Goal: Task Accomplishment & Management: Complete application form

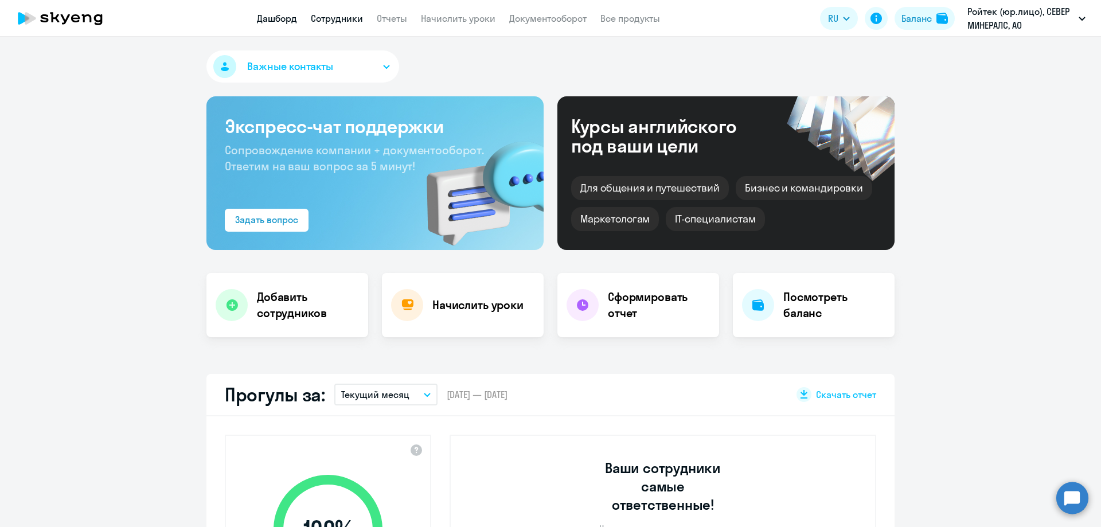
click at [338, 22] on link "Сотрудники" at bounding box center [337, 18] width 52 height 11
select select "30"
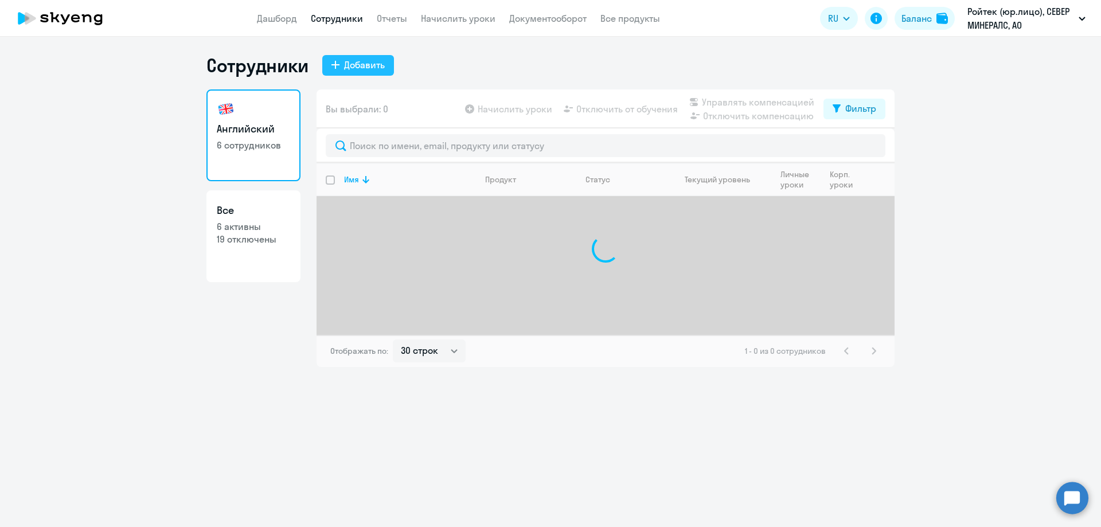
click at [357, 67] on div "Добавить" at bounding box center [364, 65] width 41 height 14
select select "english_adult_not_native_speaker"
select select "3"
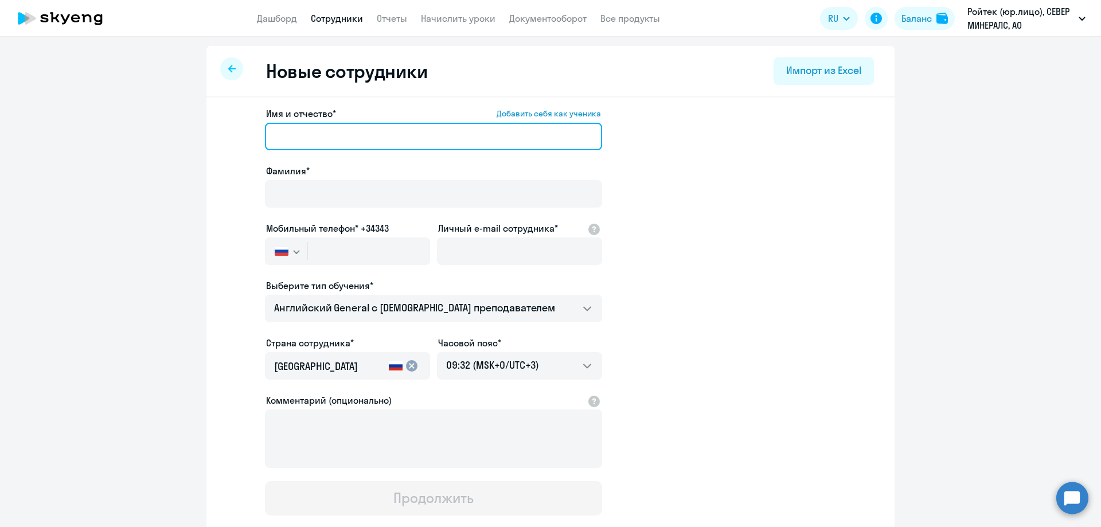
click at [375, 131] on input "Имя и отчество* Добавить себя как ученика" at bounding box center [433, 137] width 337 height 28
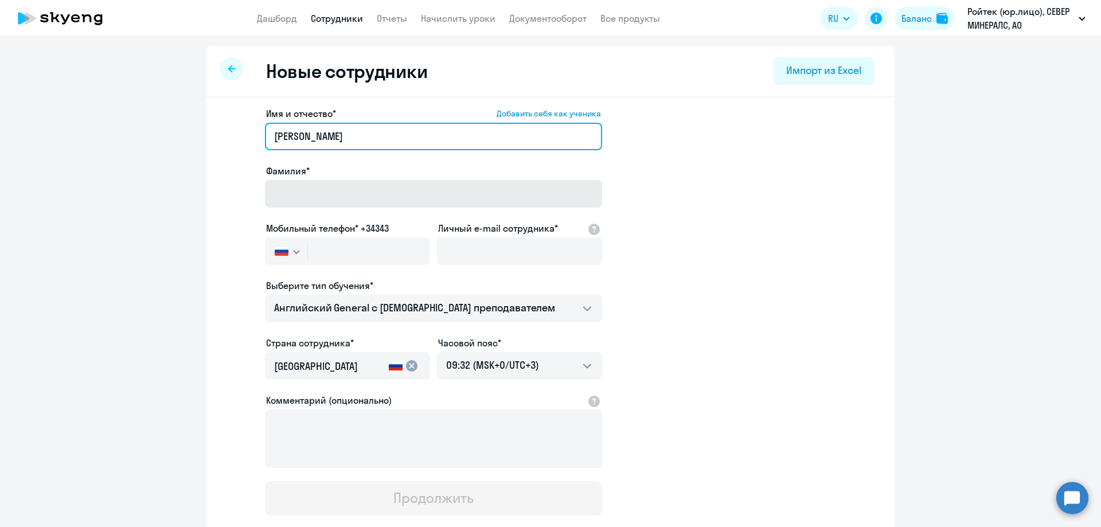
type input "[PERSON_NAME]"
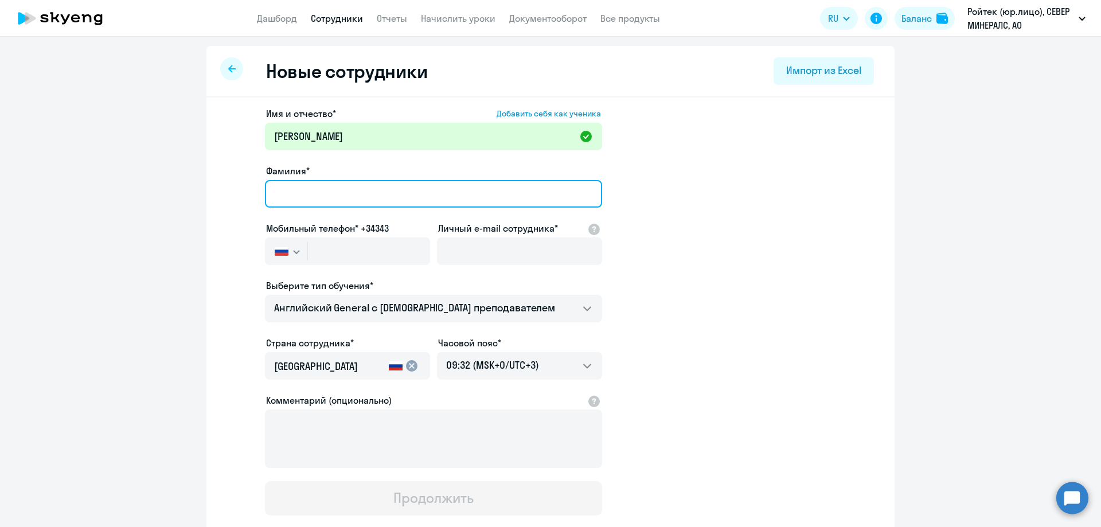
click at [378, 187] on input "Фамилия*" at bounding box center [433, 194] width 337 height 28
type input "[PERSON_NAME]"
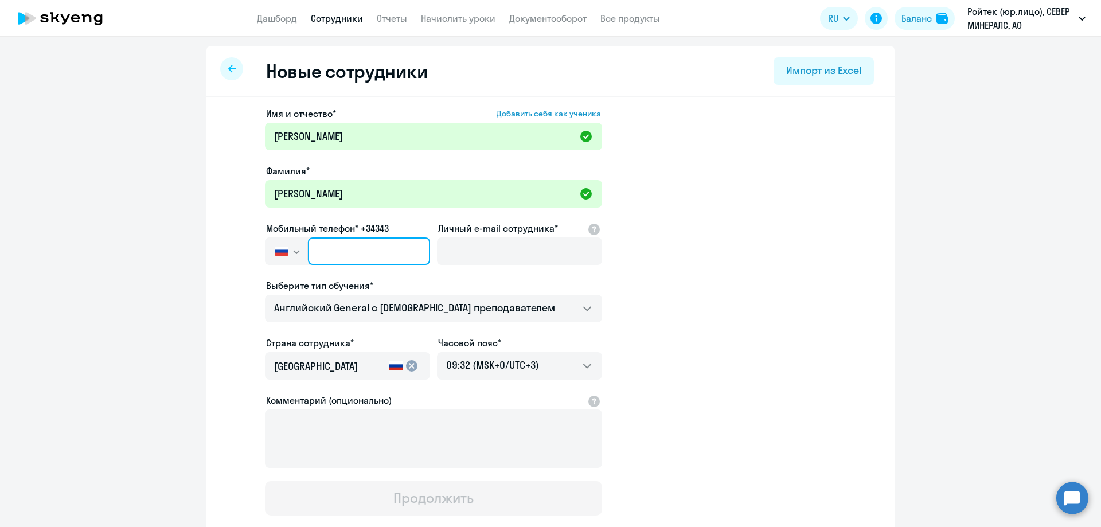
click at [357, 248] on input "text" at bounding box center [369, 252] width 122 height 28
paste input "[PHONE_NUMBER]"
type input "[PHONE_NUMBER]"
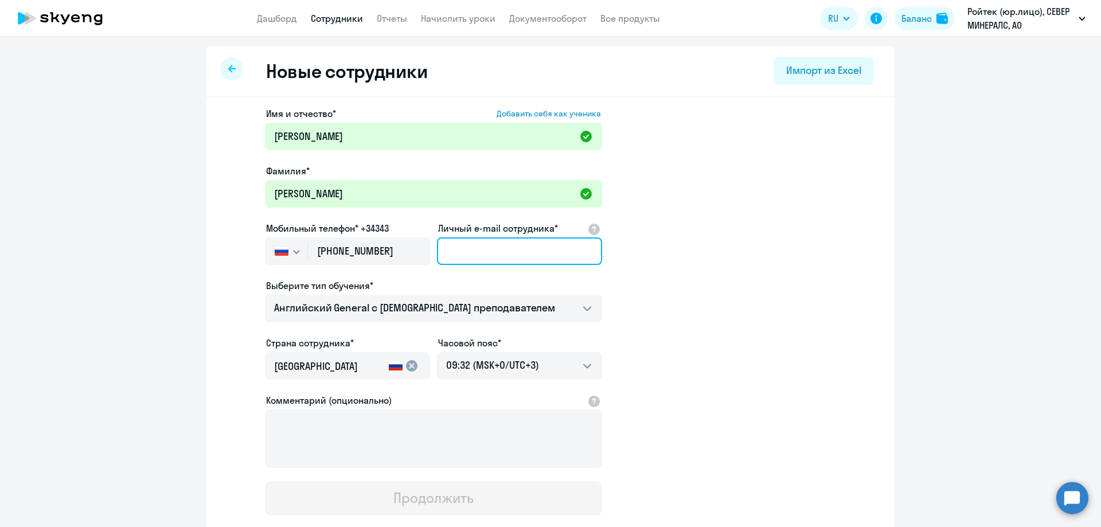
click at [501, 255] on input "Личный e-mail сотрудника*" at bounding box center [519, 252] width 165 height 28
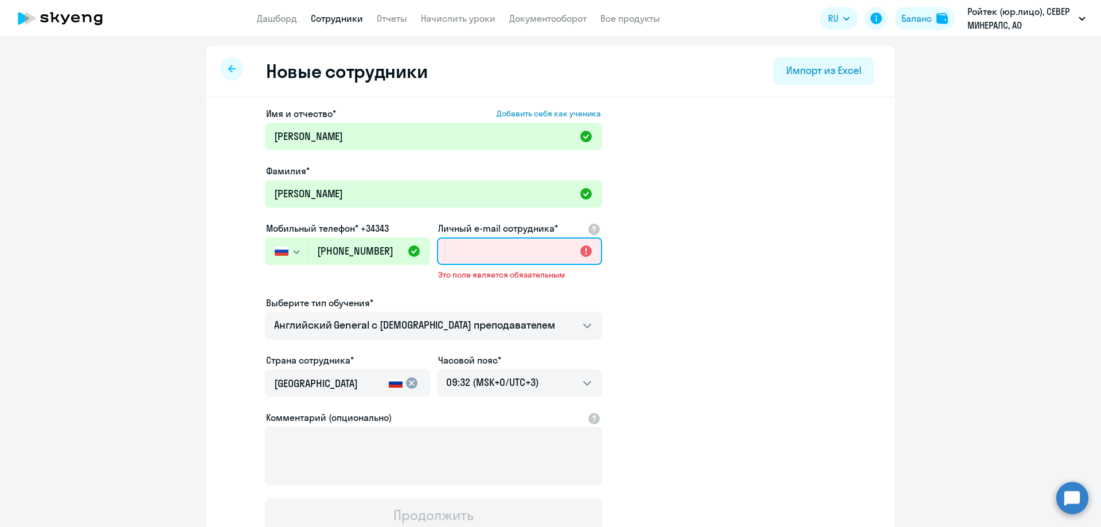
paste input "[PERSON_NAME][EMAIL_ADDRESS][DOMAIN_NAME]"
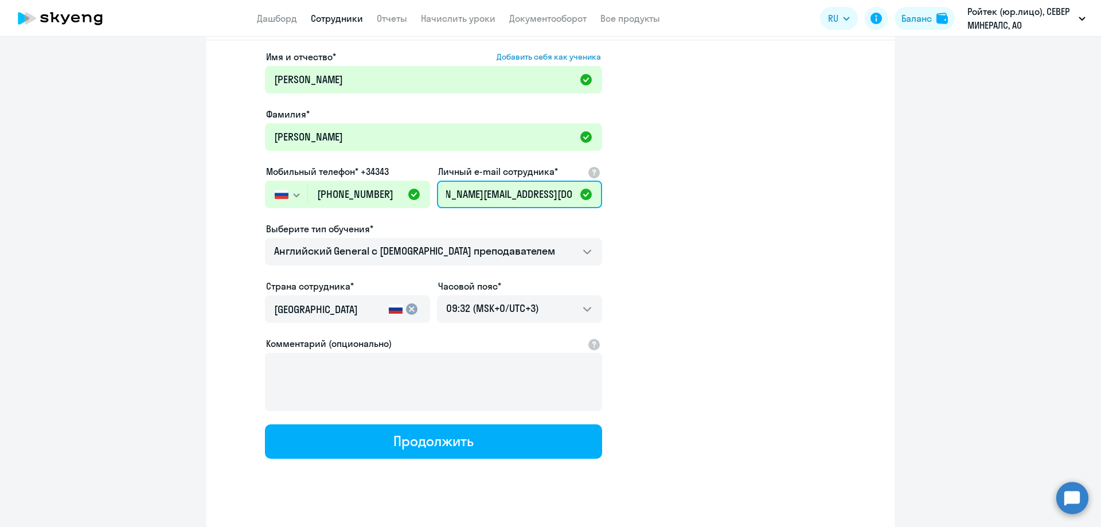
scroll to position [57, 0]
type input "[PERSON_NAME][EMAIL_ADDRESS][DOMAIN_NAME]"
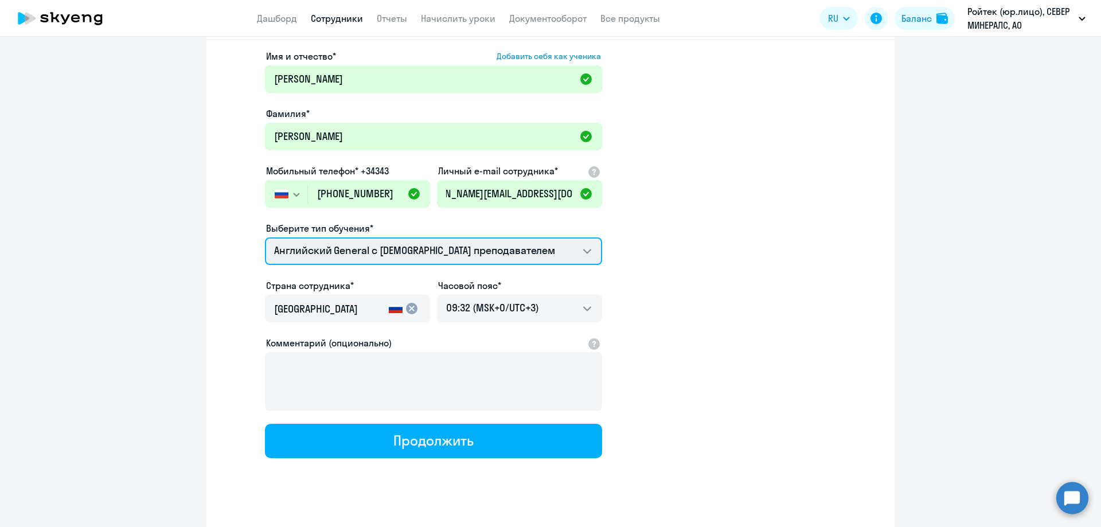
click at [427, 252] on select "Английский General с [DEMOGRAPHIC_DATA] преподавателем Английский General с рус…" at bounding box center [433, 252] width 337 height 28
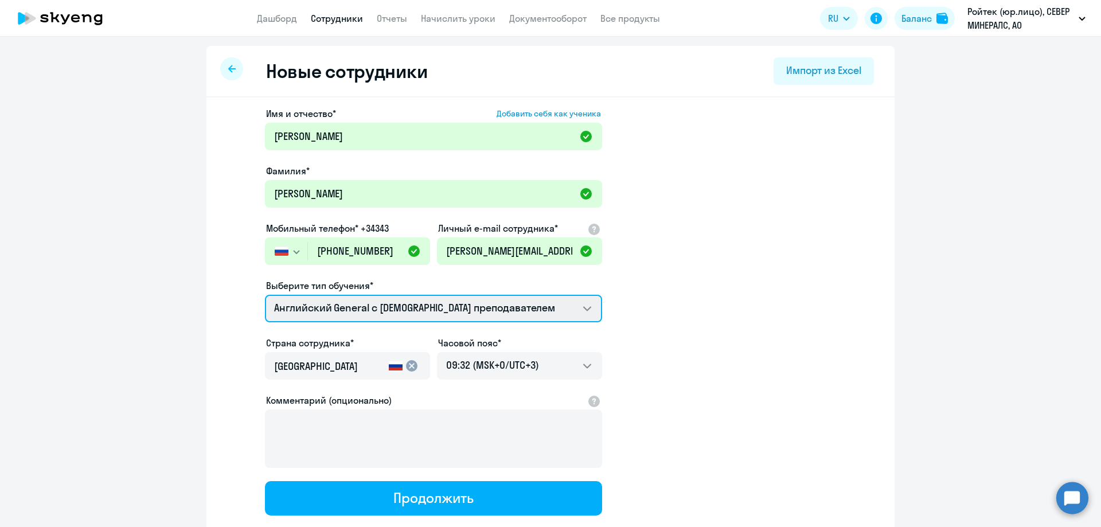
click at [556, 319] on select "Английский General с [DEMOGRAPHIC_DATA] преподавателем Английский General с рус…" at bounding box center [433, 309] width 337 height 28
click at [265, 295] on select "Английский General с [DEMOGRAPHIC_DATA] преподавателем Английский General с рус…" at bounding box center [433, 309] width 337 height 28
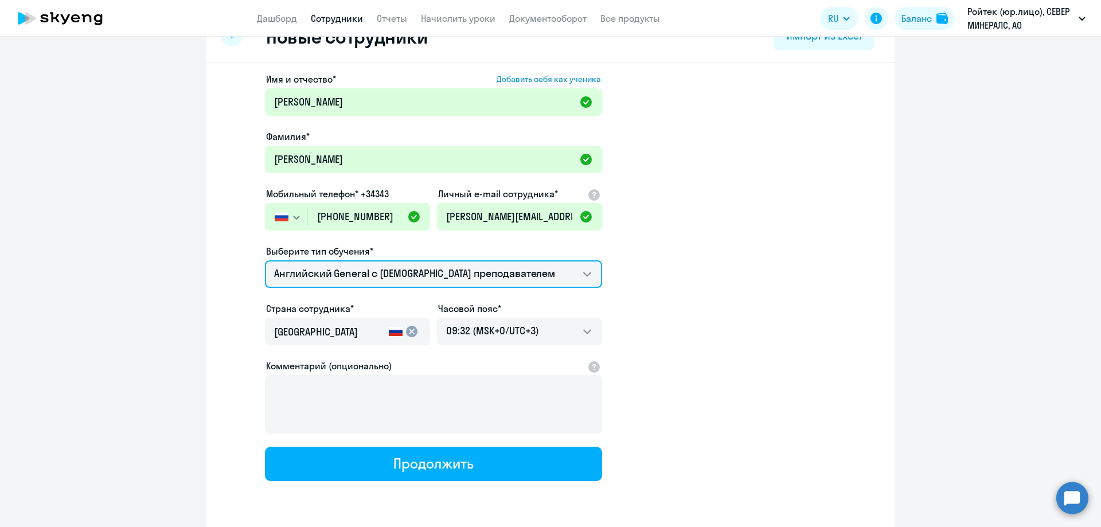
scroll to position [74, 0]
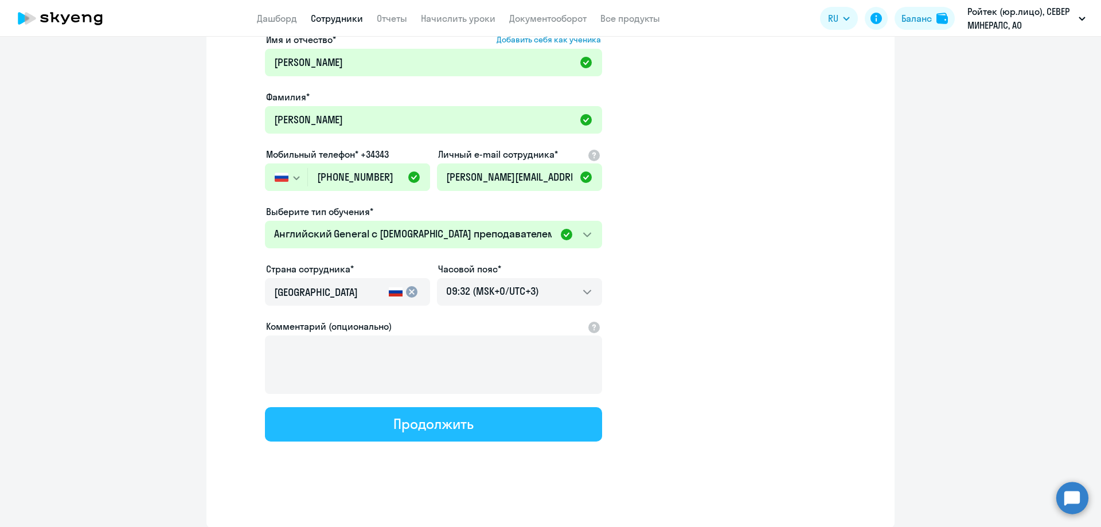
click at [520, 431] on button "Продолжить" at bounding box center [433, 424] width 337 height 34
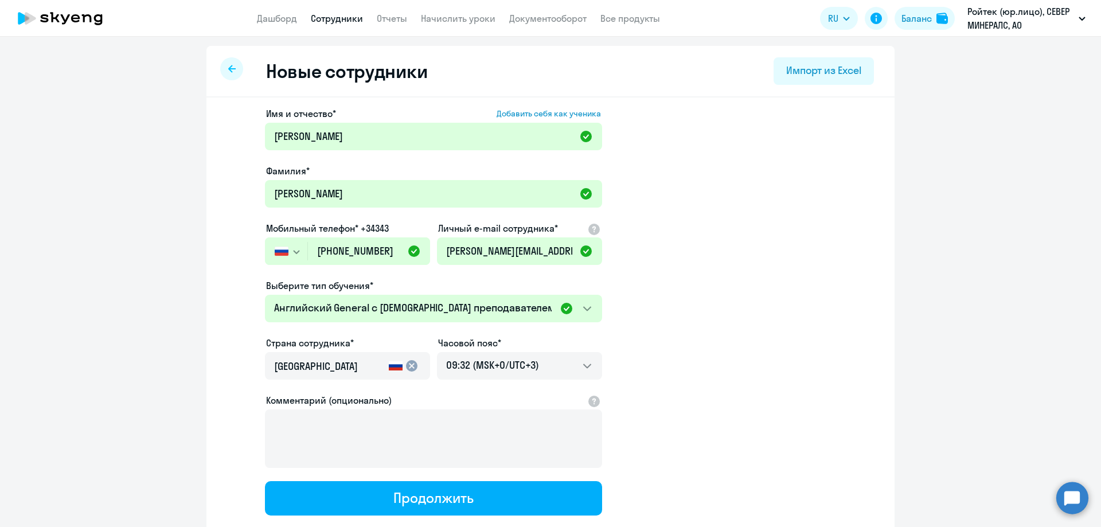
select select "english_adult_not_native_speaker"
select select "3"
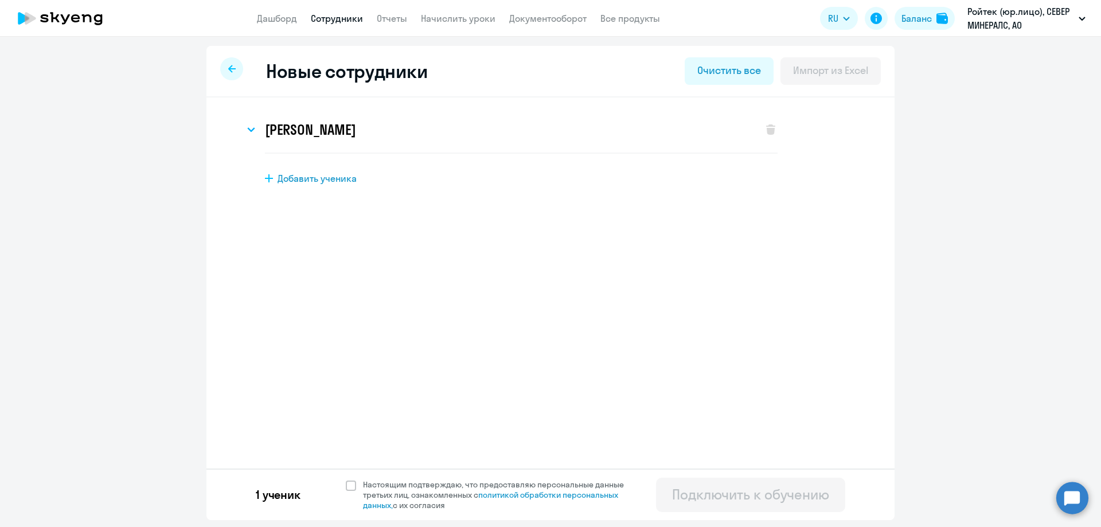
scroll to position [0, 0]
click at [355, 483] on span at bounding box center [351, 486] width 10 height 10
click at [346, 480] on input "Настоящим подтверждаю, что предоставляю персональные данные третьих лиц, ознако…" at bounding box center [345, 479] width 1 height 1
checkbox input "true"
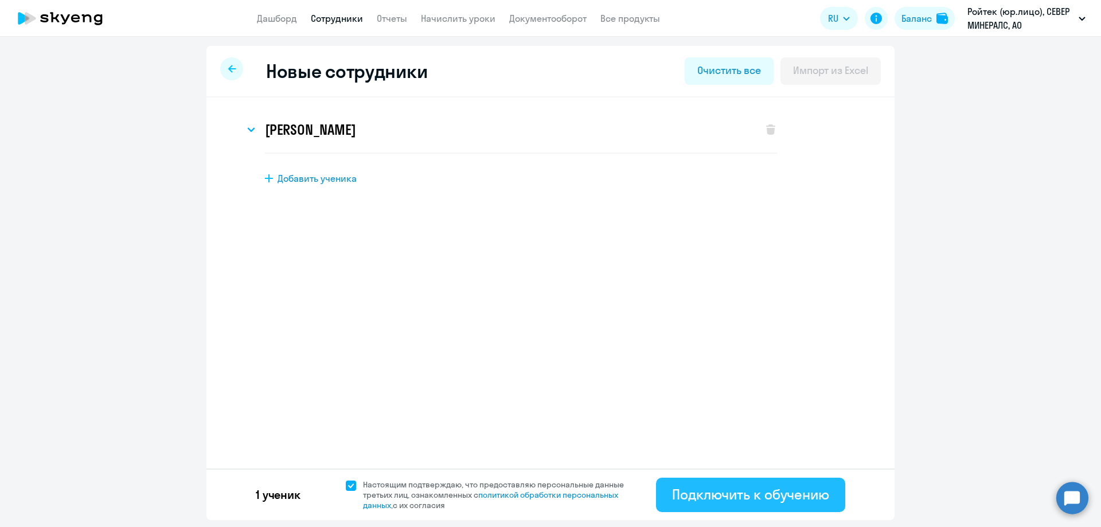
click at [772, 495] on div "Подключить к обучению" at bounding box center [750, 494] width 157 height 18
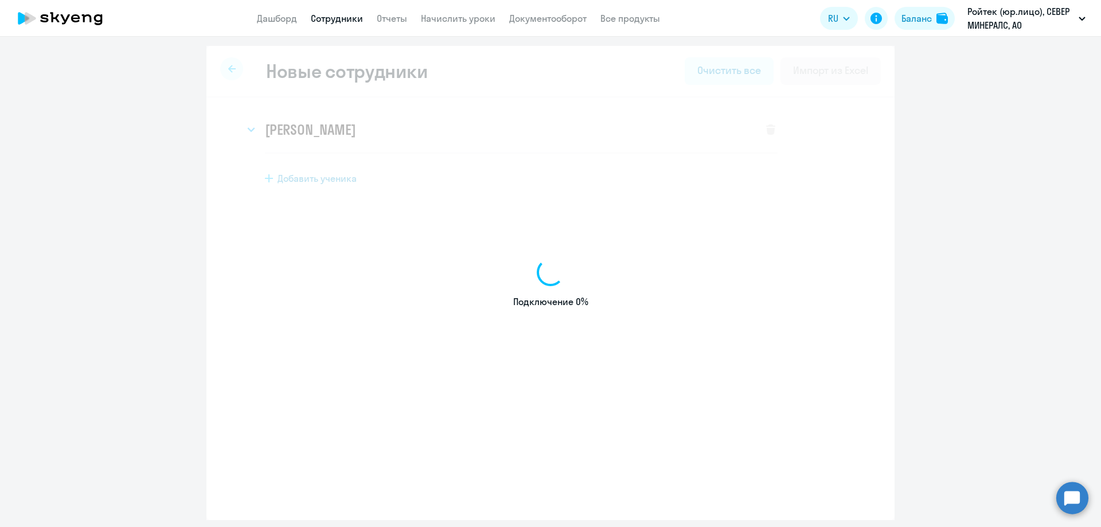
select select "english_adult_not_native_speaker"
select select "3"
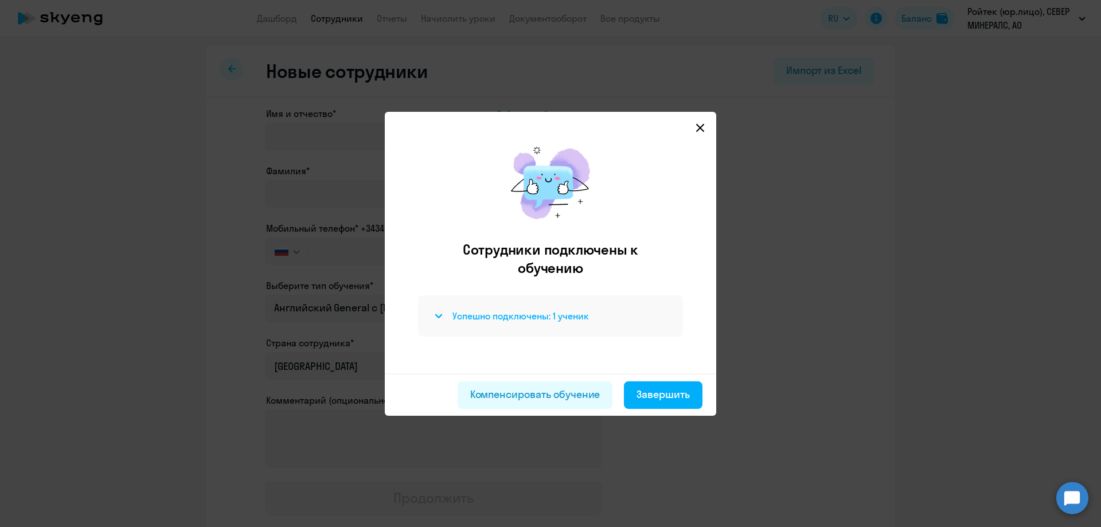
click at [441, 317] on icon at bounding box center [439, 316] width 8 height 5
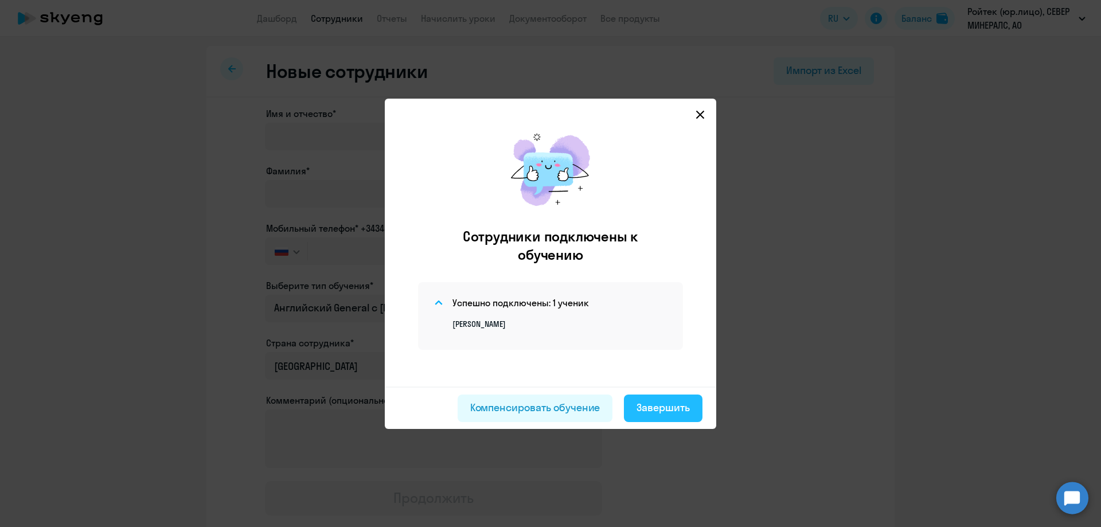
click at [669, 407] on div "Завершить" at bounding box center [663, 407] width 53 height 15
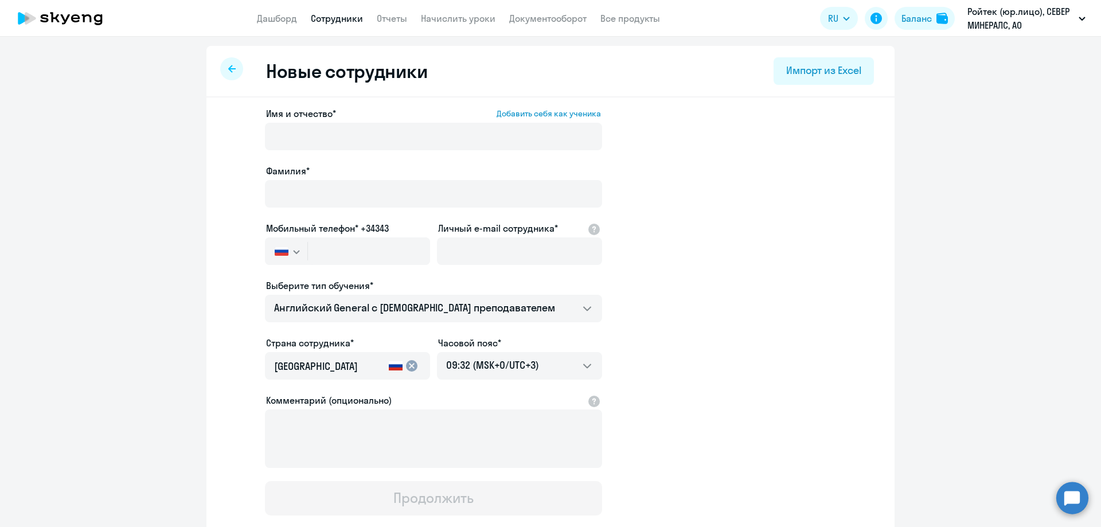
select select "30"
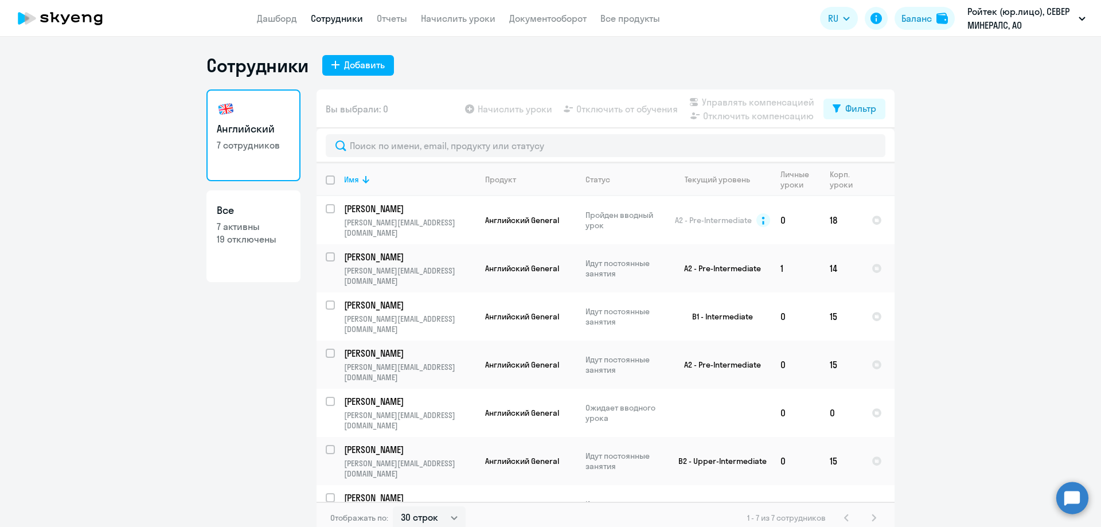
click at [240, 113] on link "Английский 7 сотрудников" at bounding box center [254, 135] width 94 height 92
click at [685, 389] on td at bounding box center [718, 413] width 107 height 48
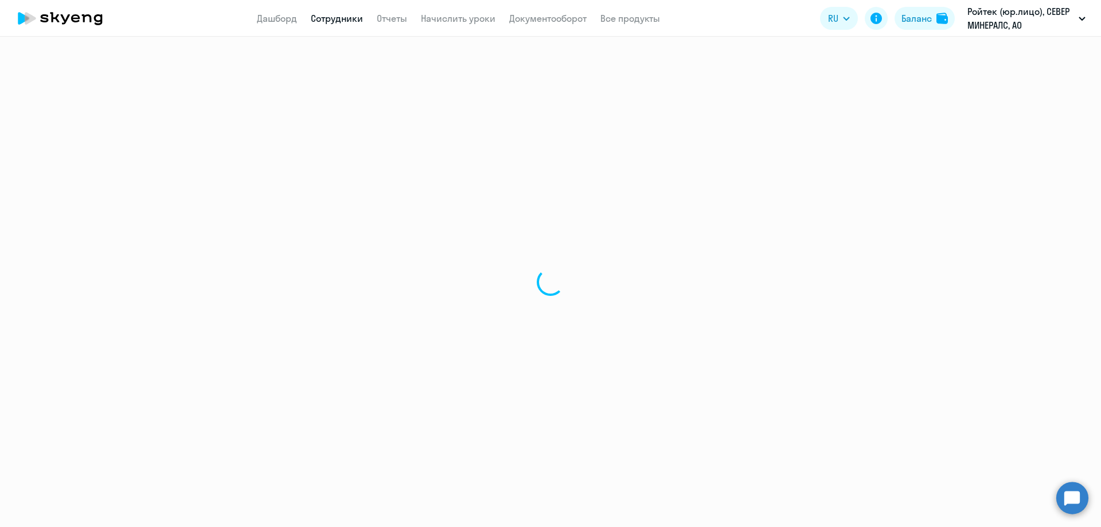
select select "english"
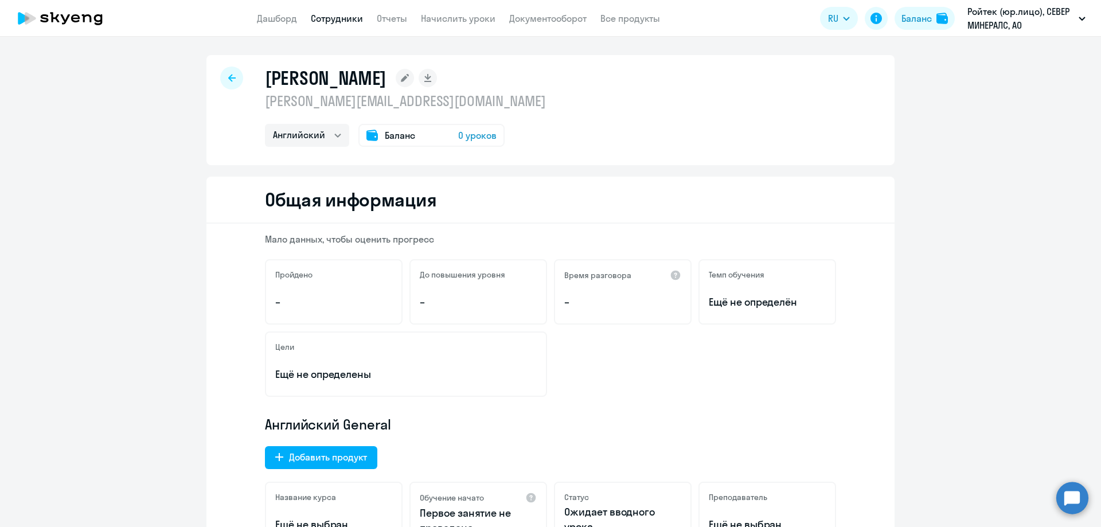
click at [221, 77] on div at bounding box center [231, 78] width 23 height 23
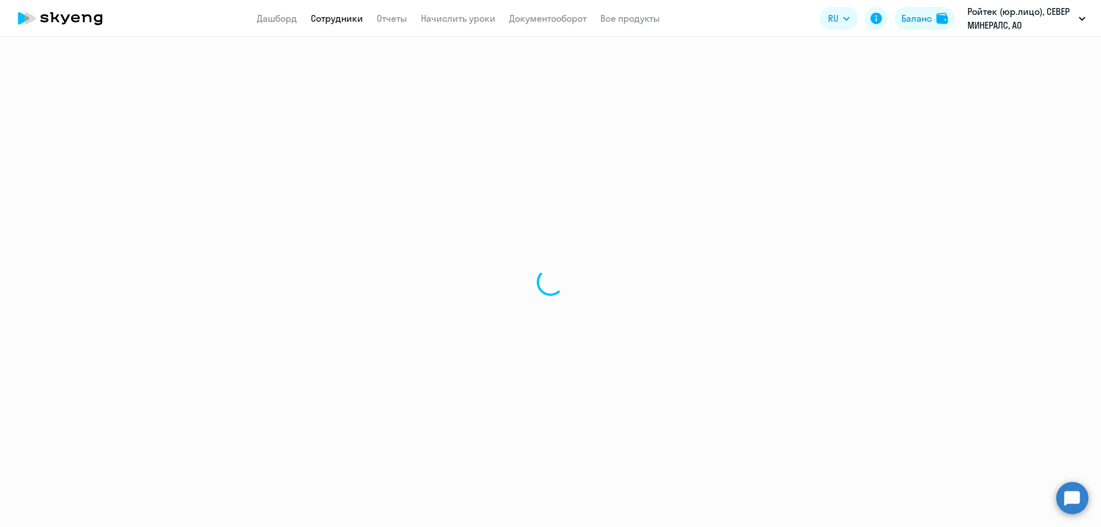
select select "30"
